Goal: Task Accomplishment & Management: Use online tool/utility

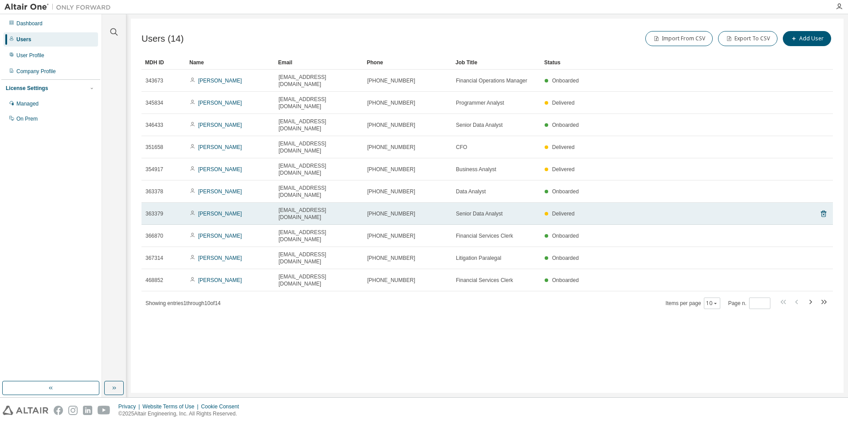
click at [150, 210] on span "363379" at bounding box center [154, 213] width 18 height 7
click at [205, 211] on link "[PERSON_NAME]" at bounding box center [220, 214] width 44 height 6
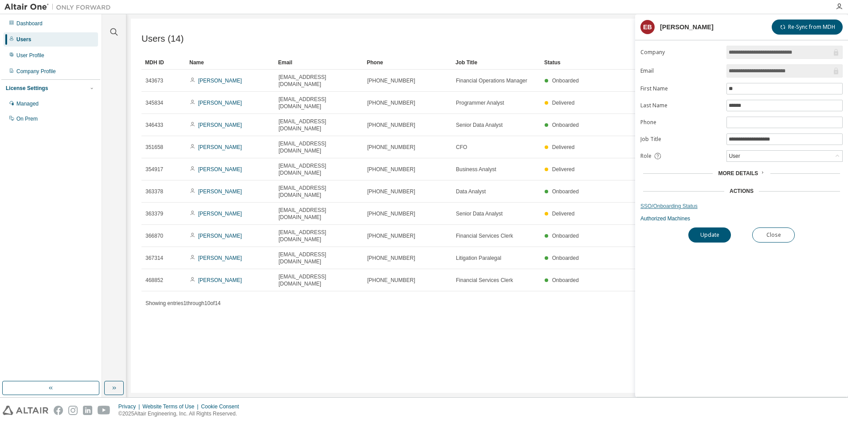
click at [666, 207] on link "SSO/Onboarding Status" at bounding box center [741, 206] width 202 height 7
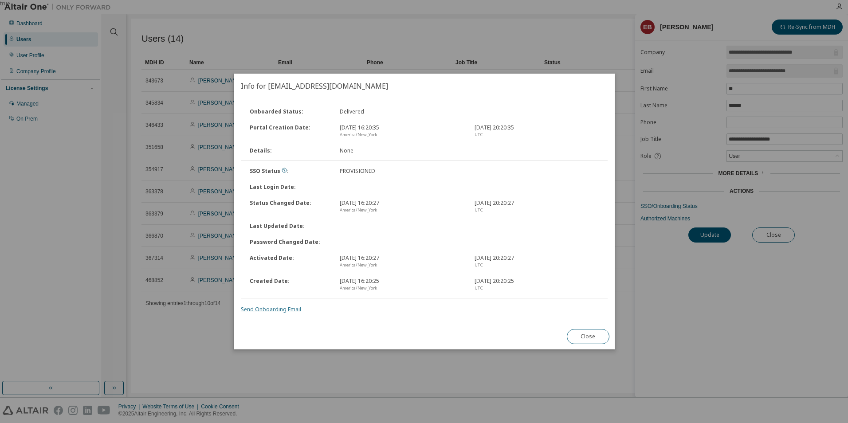
click at [279, 310] on link "Send Onboarding Email" at bounding box center [271, 309] width 60 height 8
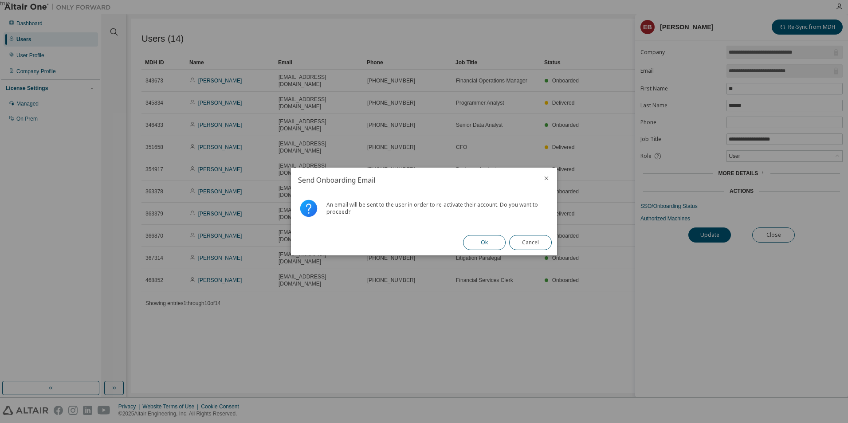
click at [481, 241] on button "Ok" at bounding box center [484, 242] width 43 height 15
click at [530, 250] on div "Close" at bounding box center [530, 243] width 53 height 26
click at [528, 248] on button "Close" at bounding box center [530, 242] width 43 height 15
